Goal: Information Seeking & Learning: Find specific fact

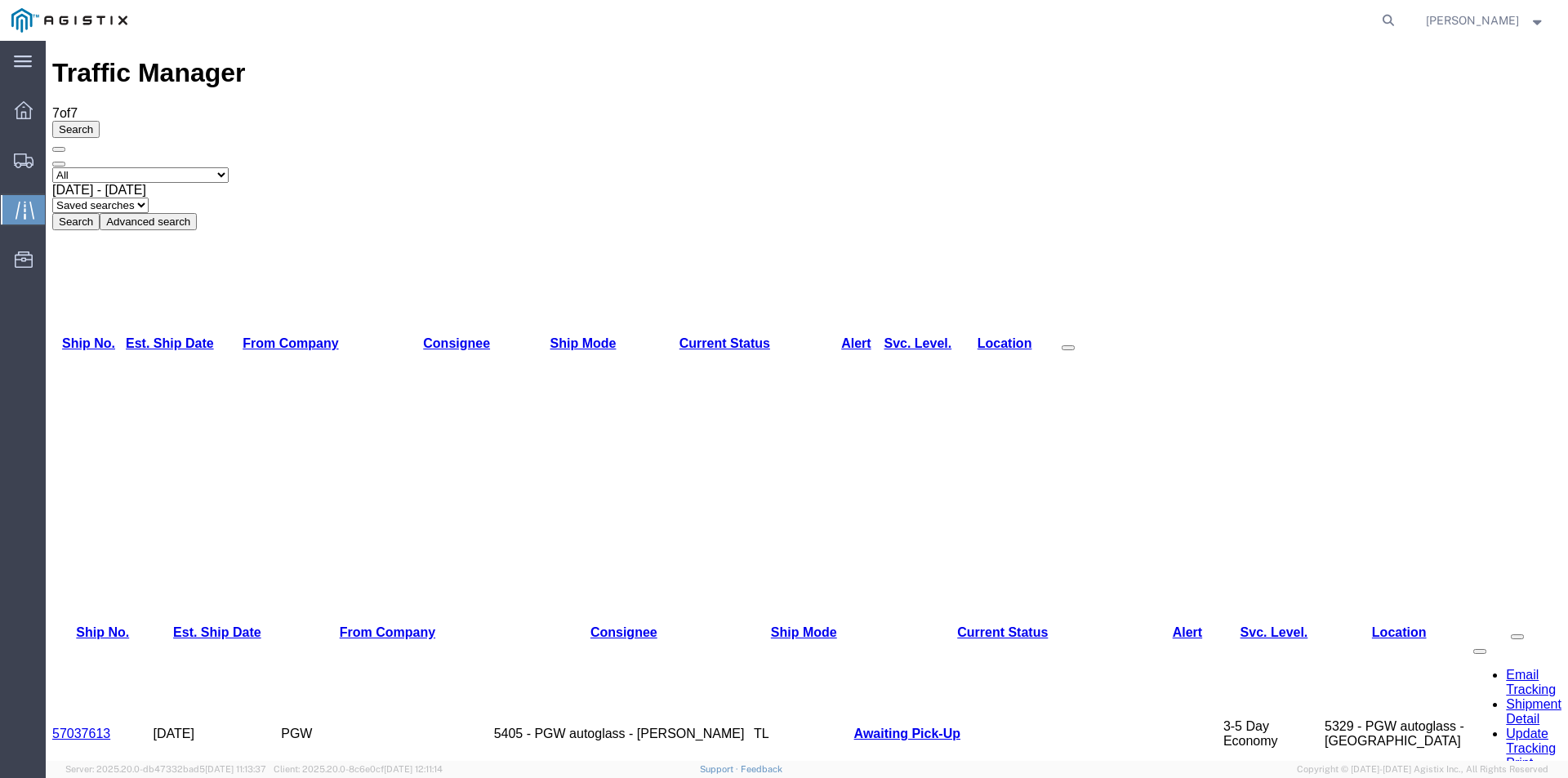
click at [99, 727] on link "57037613" at bounding box center [81, 734] width 58 height 14
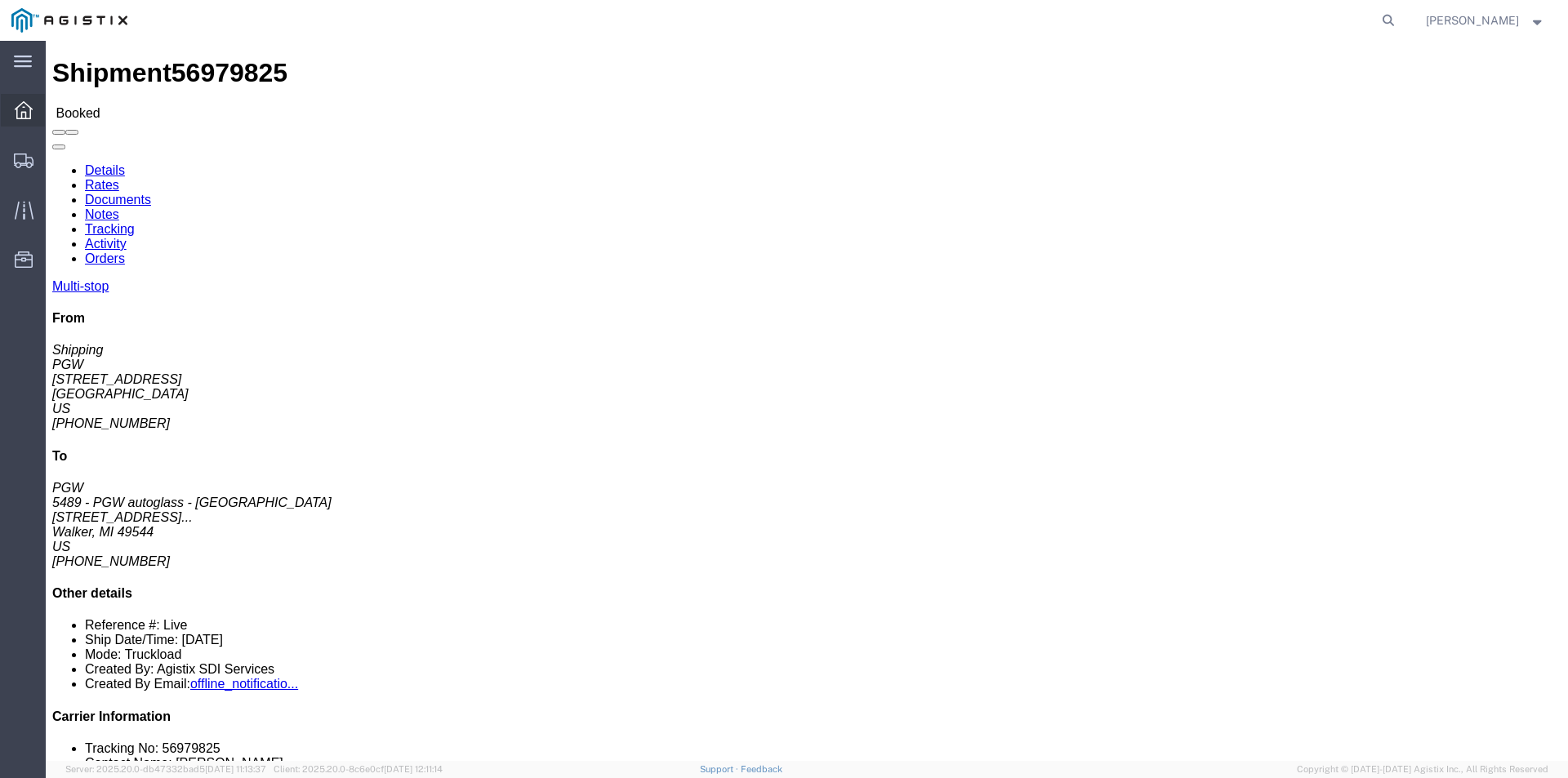
click at [20, 115] on icon at bounding box center [23, 109] width 18 height 18
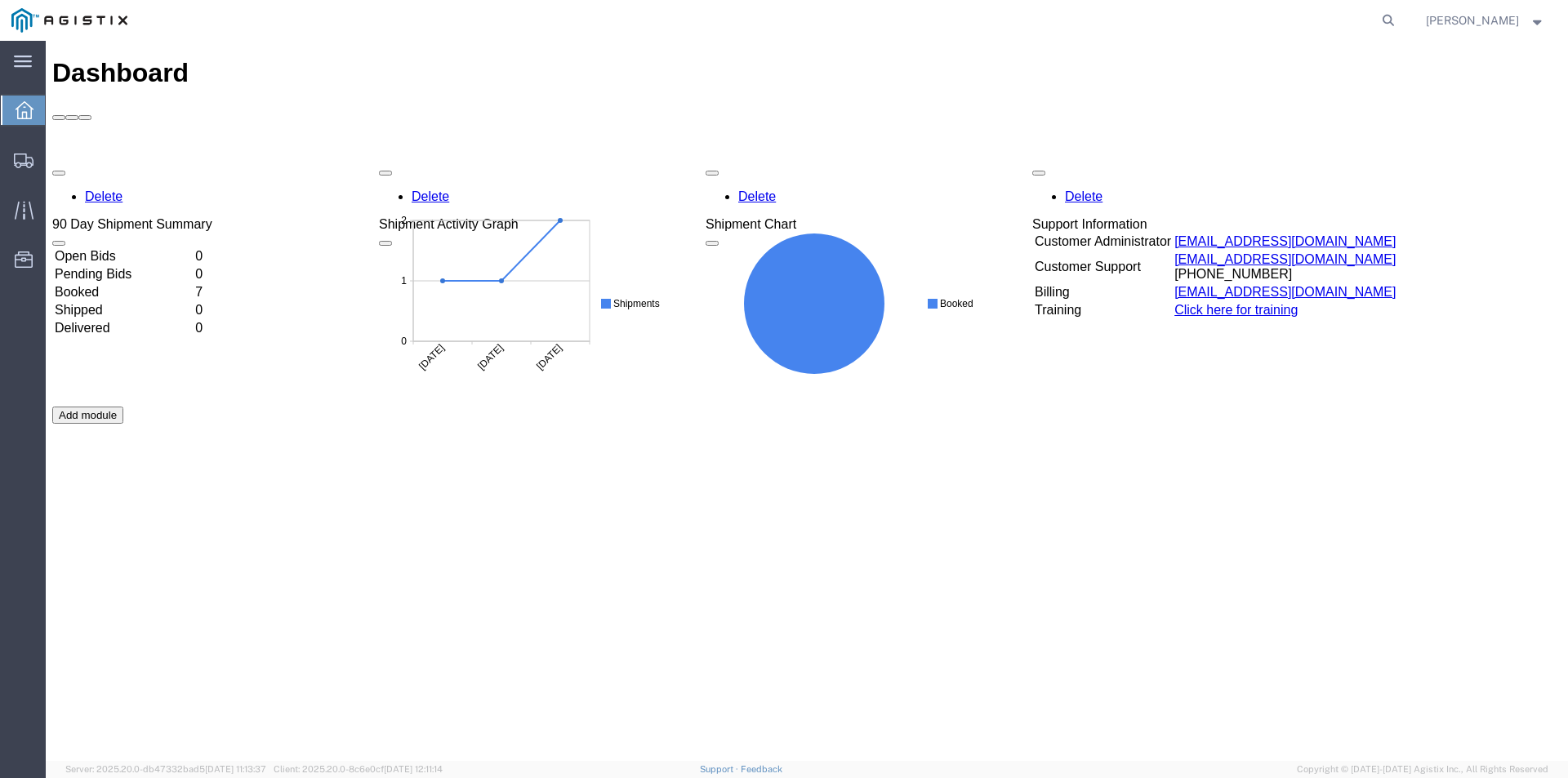
click at [174, 197] on div "Delete 90 Day Shipment Summary Open Bids 0 Pending Bids 0 Booked 7 Shipped 0 De…" at bounding box center [807, 406] width 1510 height 490
click at [101, 191] on div "Delete 90 Day Shipment Summary Open Bids 0 Pending Bids 0 Booked 7 Shipped 0 De…" at bounding box center [807, 406] width 1510 height 490
click at [91, 284] on td "Booked" at bounding box center [123, 292] width 139 height 16
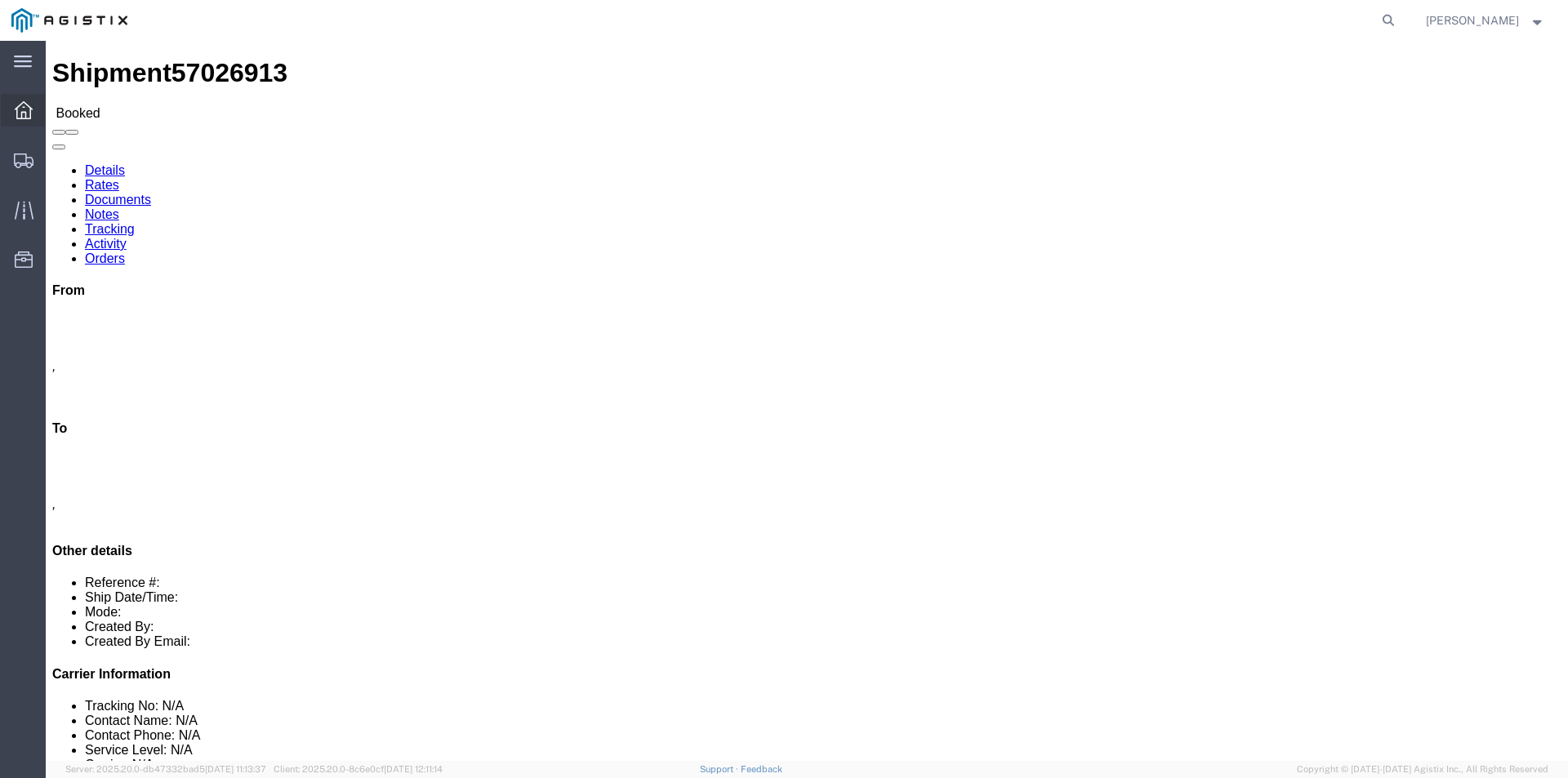
click at [23, 108] on icon at bounding box center [23, 109] width 18 height 18
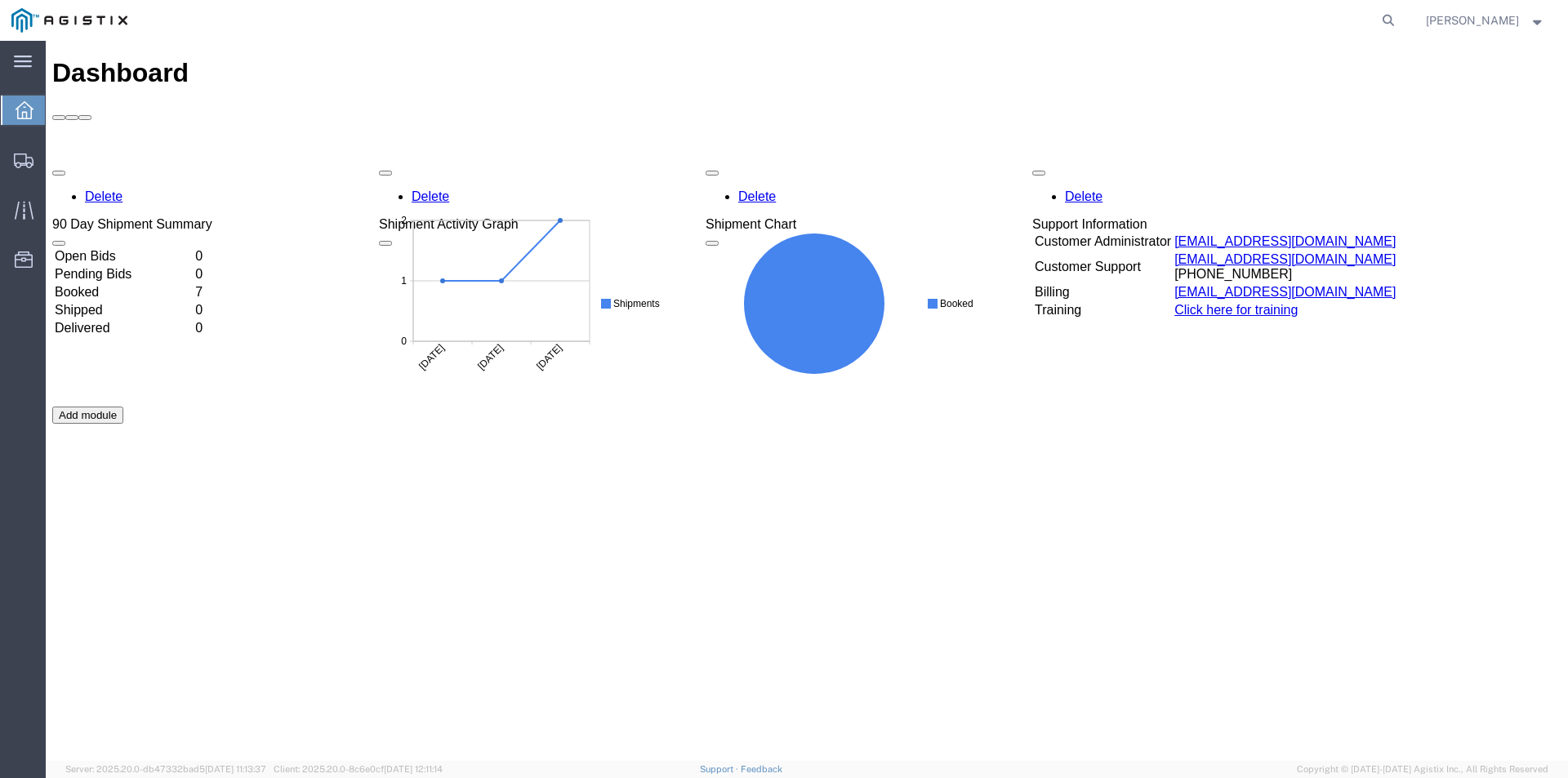
click at [113, 284] on td "Booked" at bounding box center [123, 292] width 139 height 16
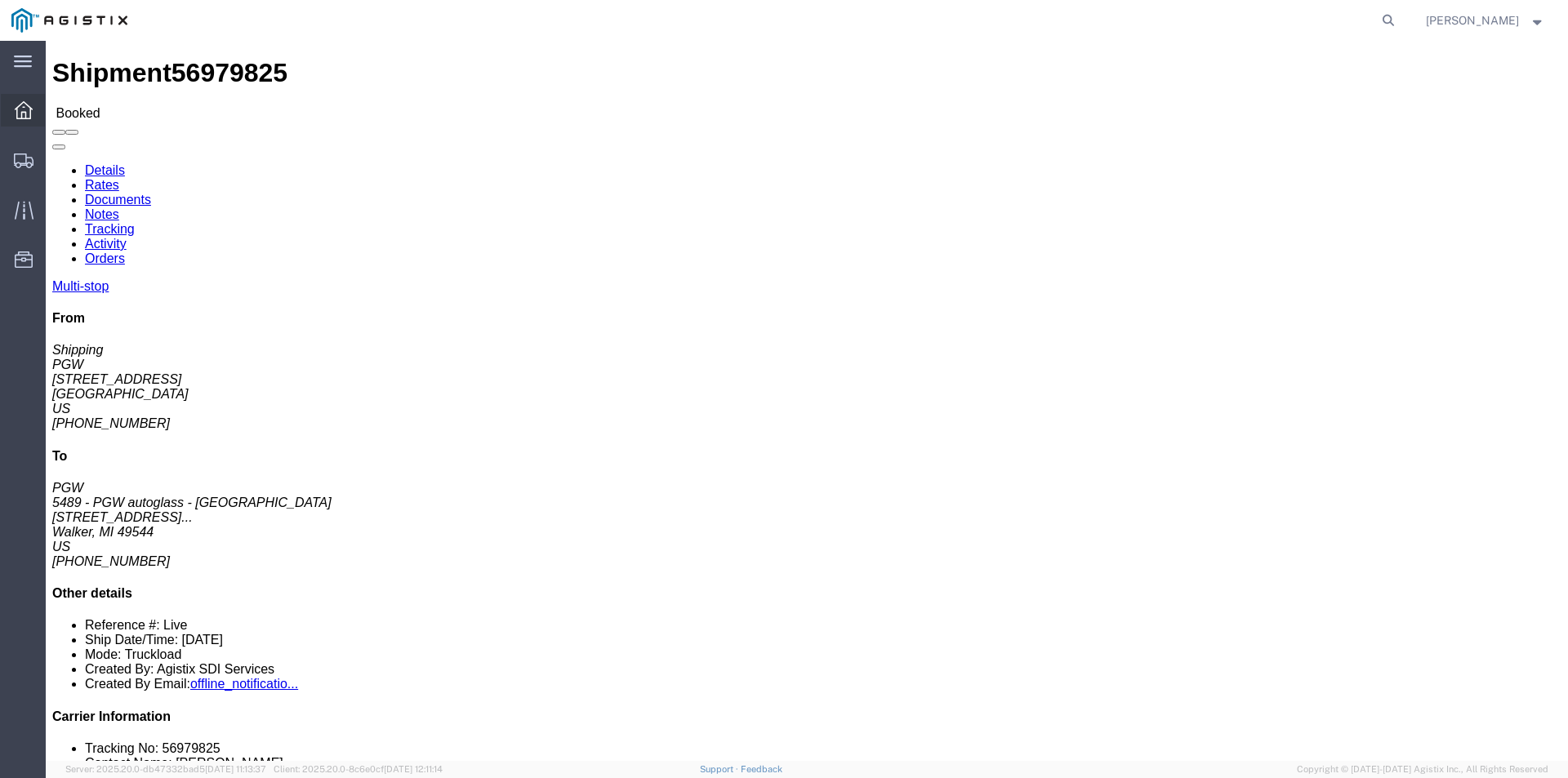
click at [21, 111] on icon at bounding box center [23, 109] width 18 height 18
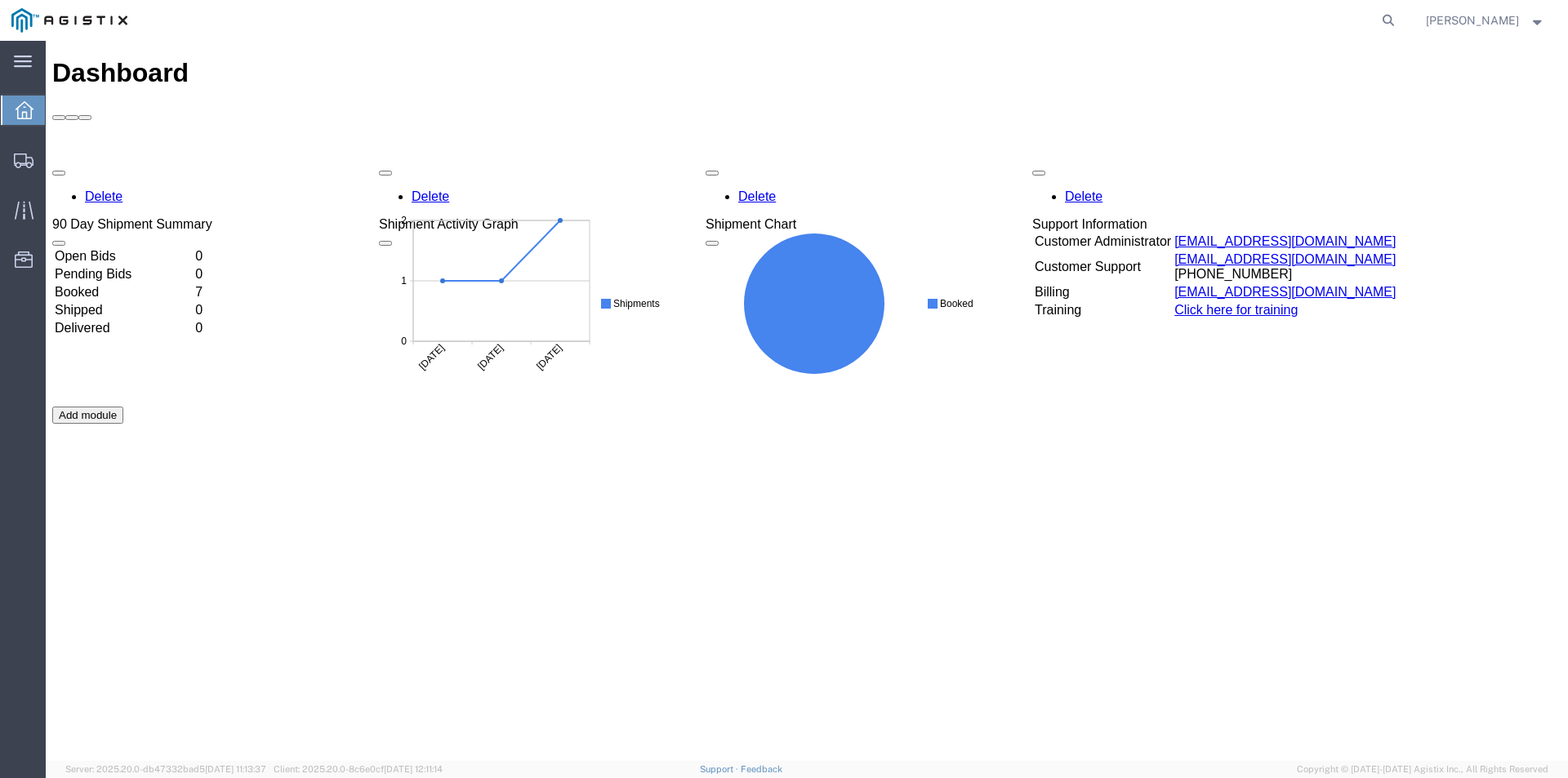
click at [118, 284] on td "Booked" at bounding box center [123, 292] width 139 height 16
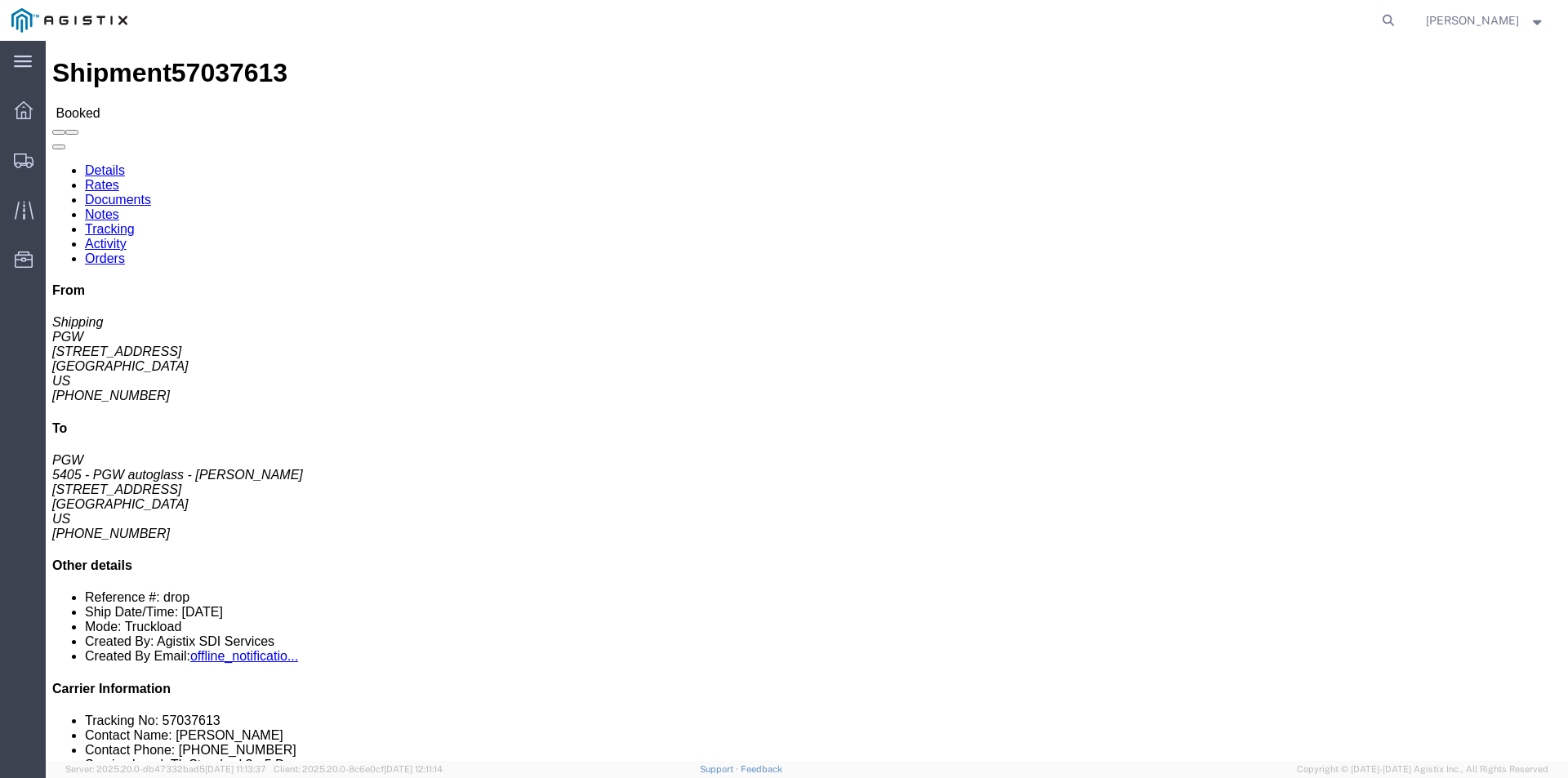
drag, startPoint x: 480, startPoint y: 253, endPoint x: 308, endPoint y: 249, distance: 172.0
click div "Ship To 5405 - PGW autoglass - [GEOGRAPHIC_DATA] (PGW) 5405 [STREET_ADDRESS] [P…"
copy address "[EMAIL_ADDRESS][DOMAIN_NAME]"
click p "Booking Number: drop Order Number: 669514 Bill Of Lading: 57037613"
click div "References Booking Number: drop Order Number: 669514 Bill Of Lading: 57037613 E…"
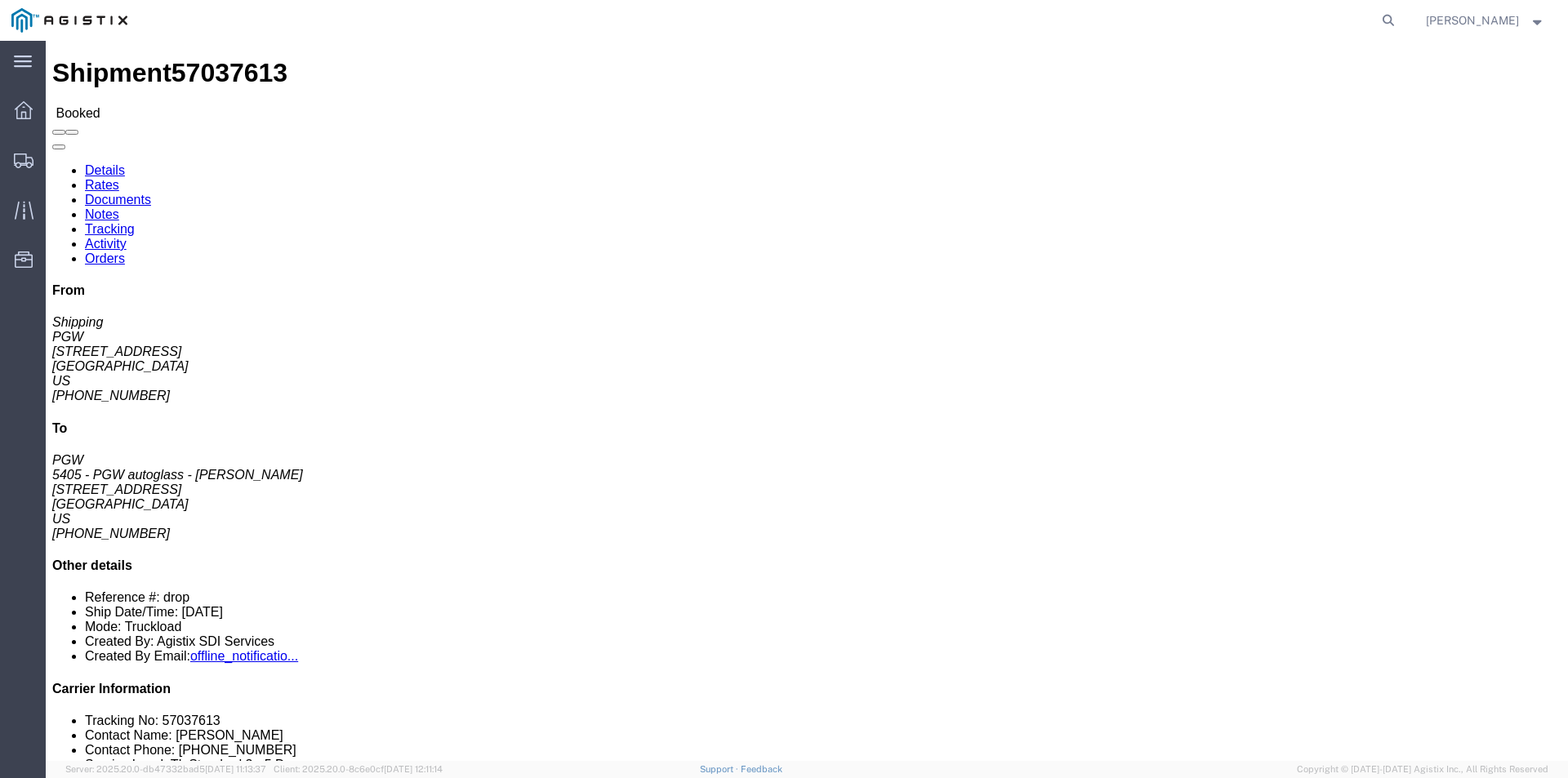
drag, startPoint x: 1044, startPoint y: 193, endPoint x: 977, endPoint y: 183, distance: 67.7
click p "Booking Number: drop Order Number: 669514 Bill Of Lading: 57037613"
click div "Ship From PGW (Shipping) [STREET_ADDRESS] [PHONE_NUMBER] [EMAIL_ADDRESS][DOMAIN…"
drag, startPoint x: 890, startPoint y: 180, endPoint x: 1034, endPoint y: 191, distance: 144.4
click div "Ship From PGW (Shipping) [STREET_ADDRESS] [PHONE_NUMBER] [EMAIL_ADDRESS][DOMAIN…"
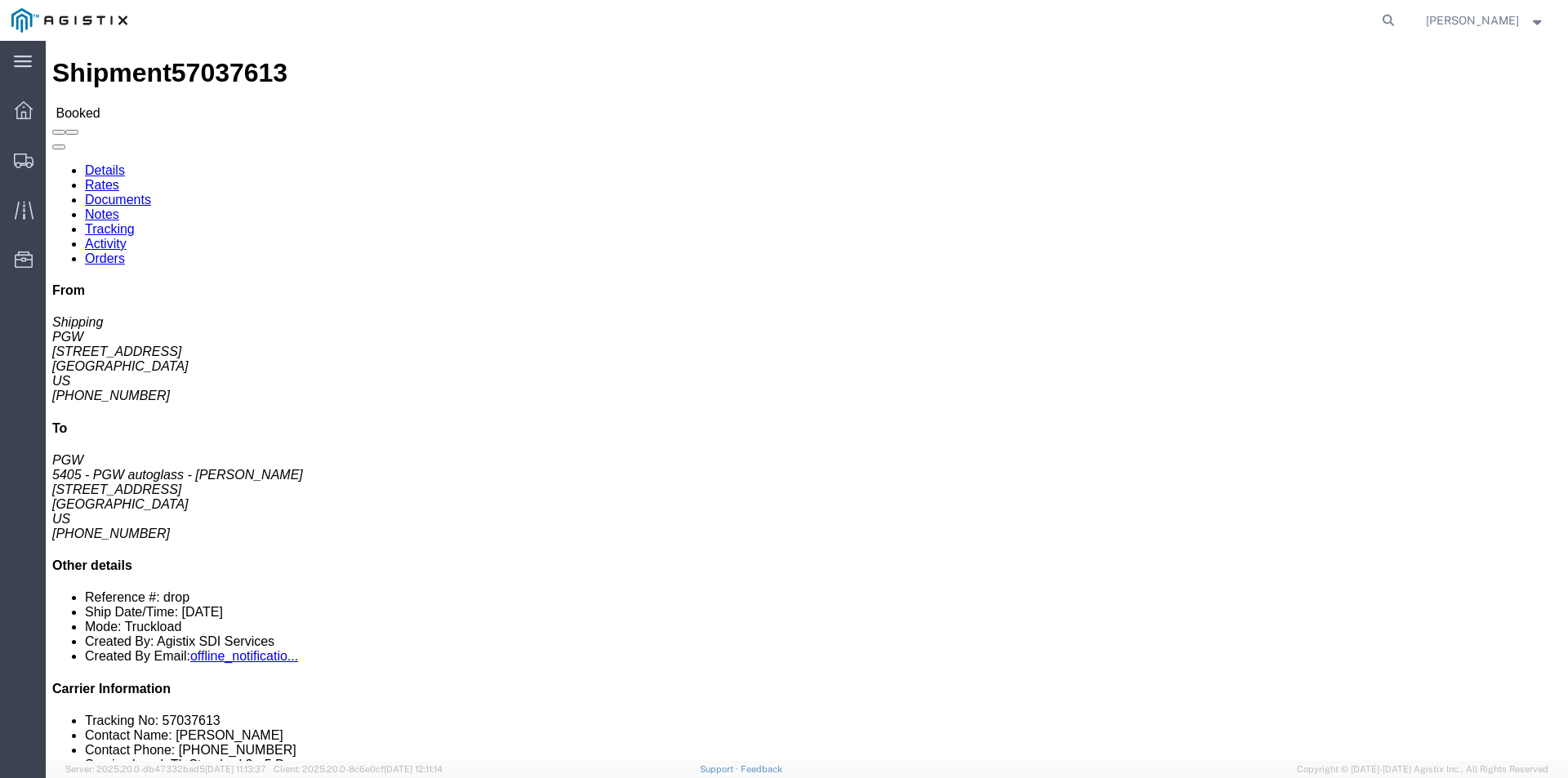
copy p "Order Number: 669514 Bill Of Lading: 57037613"
click p "Booking Number: drop Order Number: 669514 Bill Of Lading: 57037613"
drag, startPoint x: 905, startPoint y: 178, endPoint x: 1029, endPoint y: 190, distance: 124.6
click div "References Booking Number: drop Order Number: 669514 Bill Of Lading: 57037613 E…"
click p "Booking Number: drop Order Number: 669514 Bill Of Lading: 57037613"
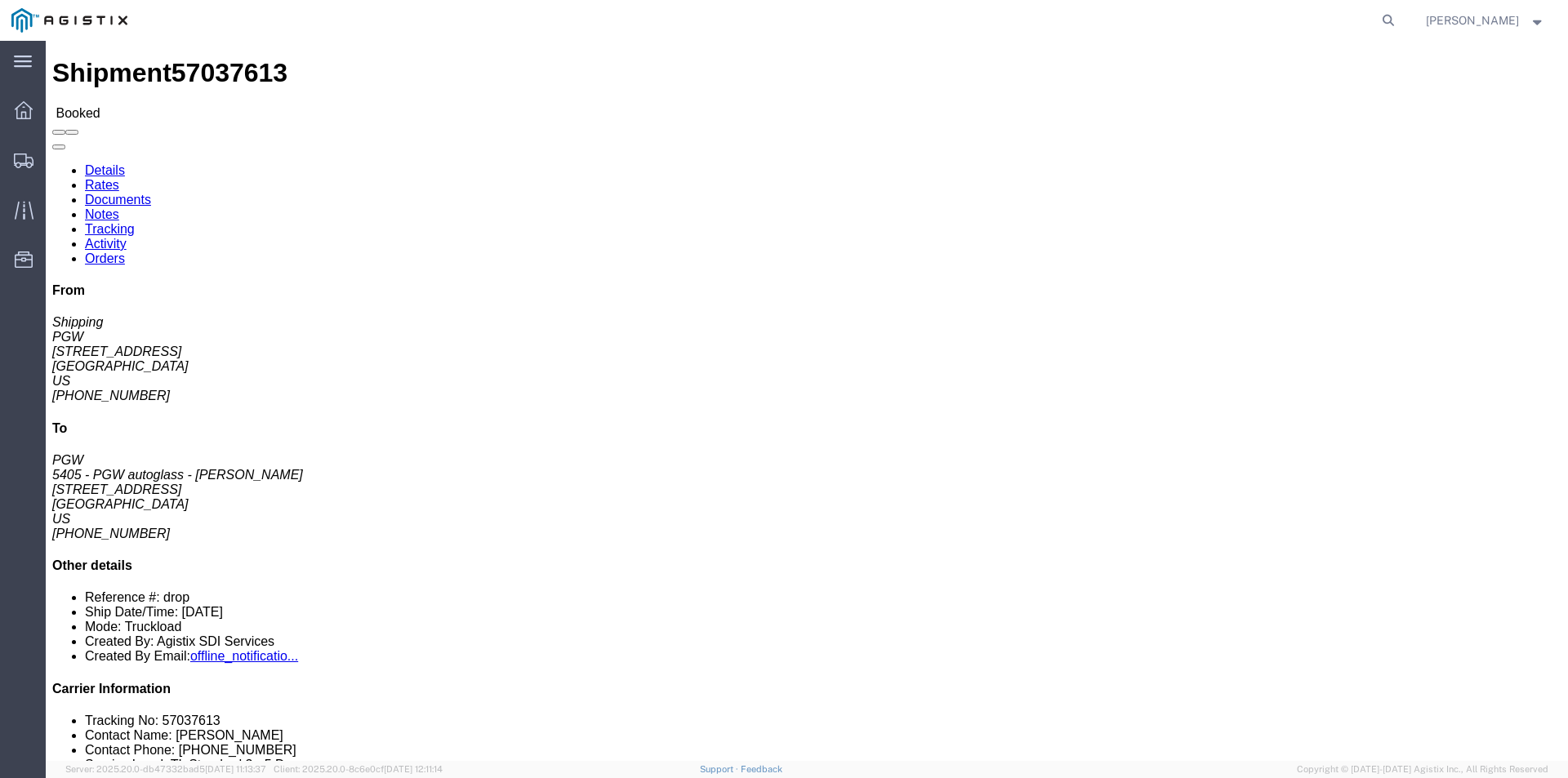
click icon "Order Number:"
drag, startPoint x: 909, startPoint y: 174, endPoint x: 1035, endPoint y: 192, distance: 127.3
click p "Booking Number: drop Order Number: 669514 Bill Of Lading: 57037613"
copy p "Order Number: 669514 Bill Of Lading: 57037613"
